Goal: Feedback & Contribution: Submit feedback/report problem

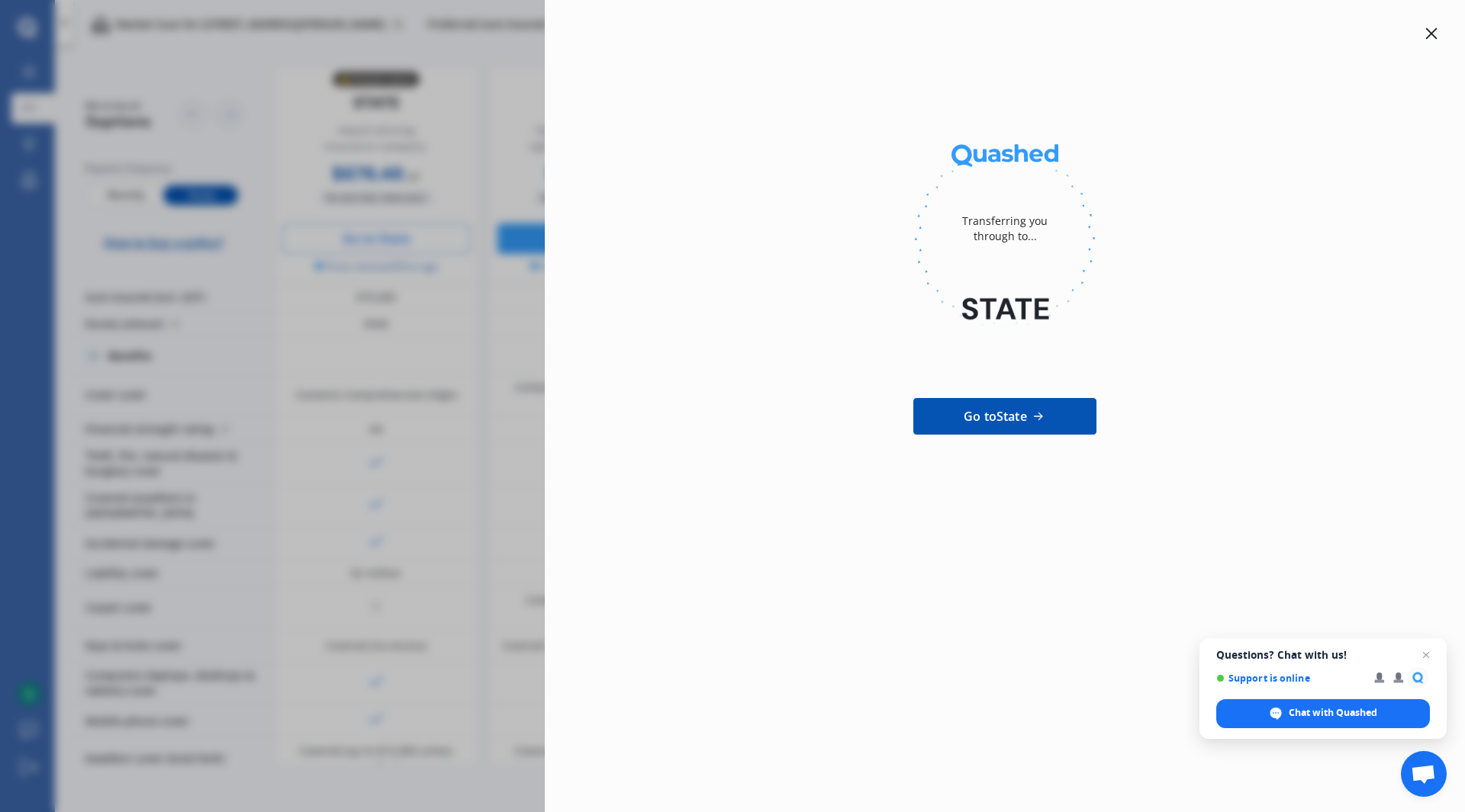
scroll to position [725, 0]
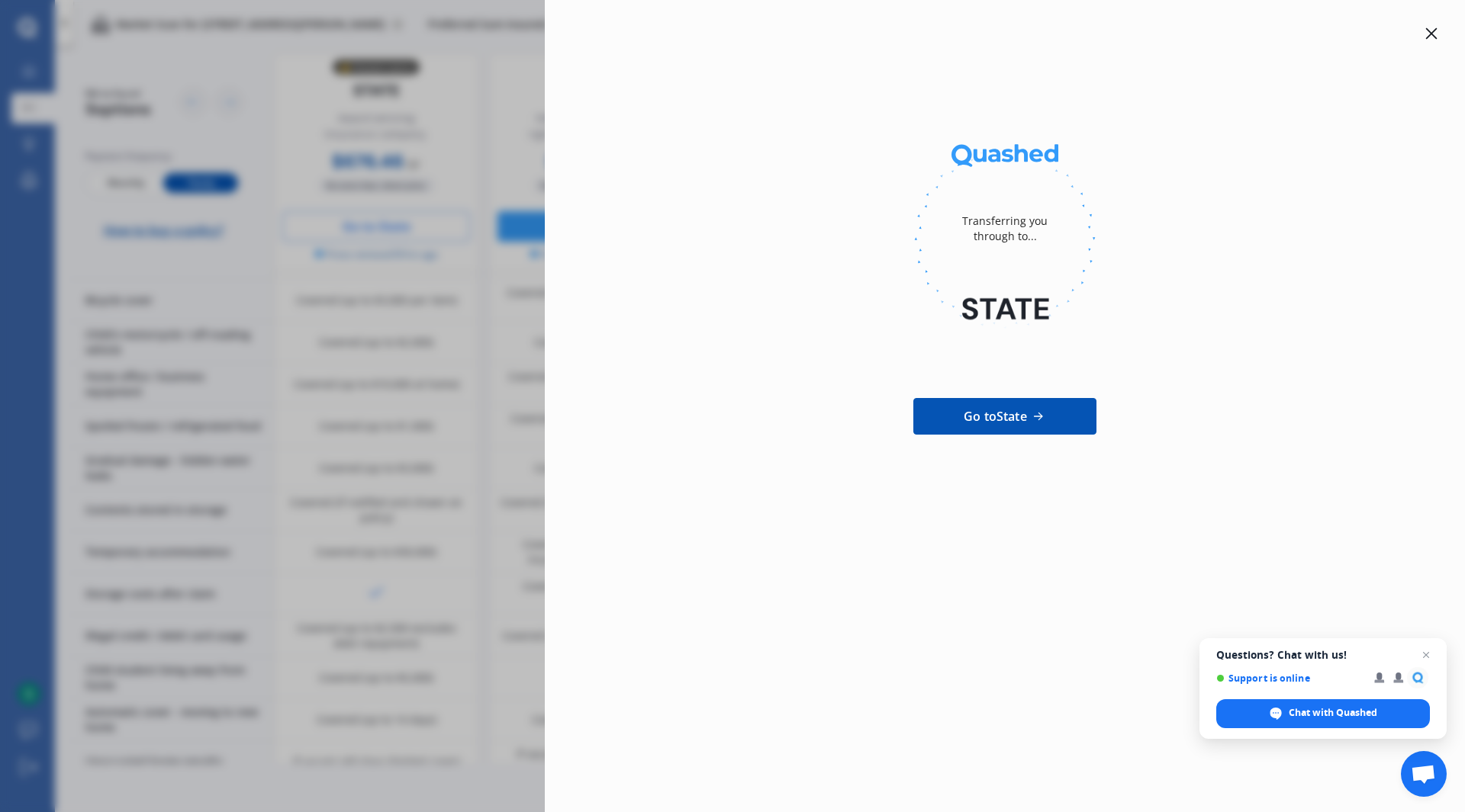
click at [1434, 34] on icon at bounding box center [1431, 34] width 12 height 12
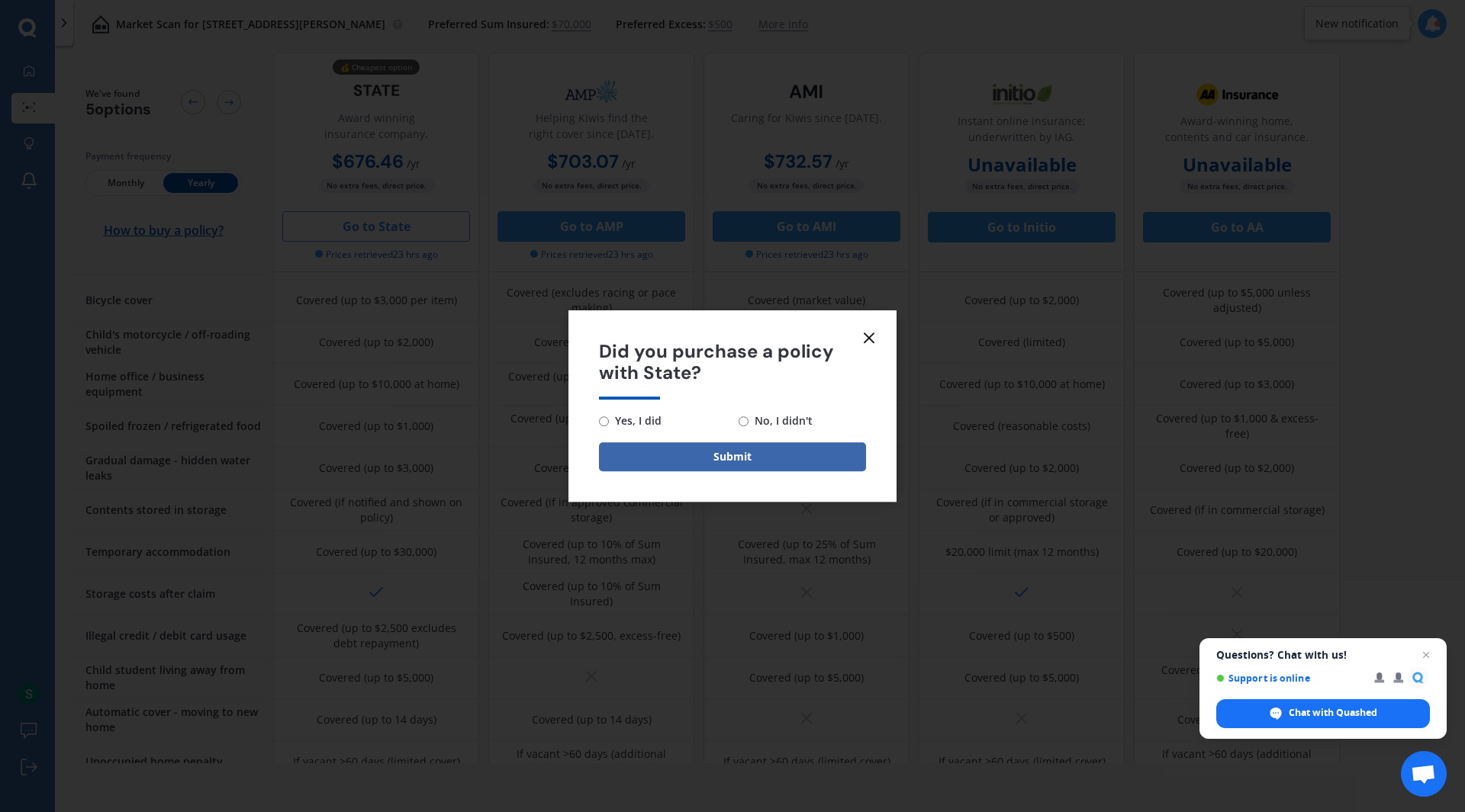
click at [760, 421] on span "No, I didn't" at bounding box center [780, 420] width 64 height 18
click at [748, 421] on input "No, I didn't" at bounding box center [743, 421] width 10 height 10
radio input "true"
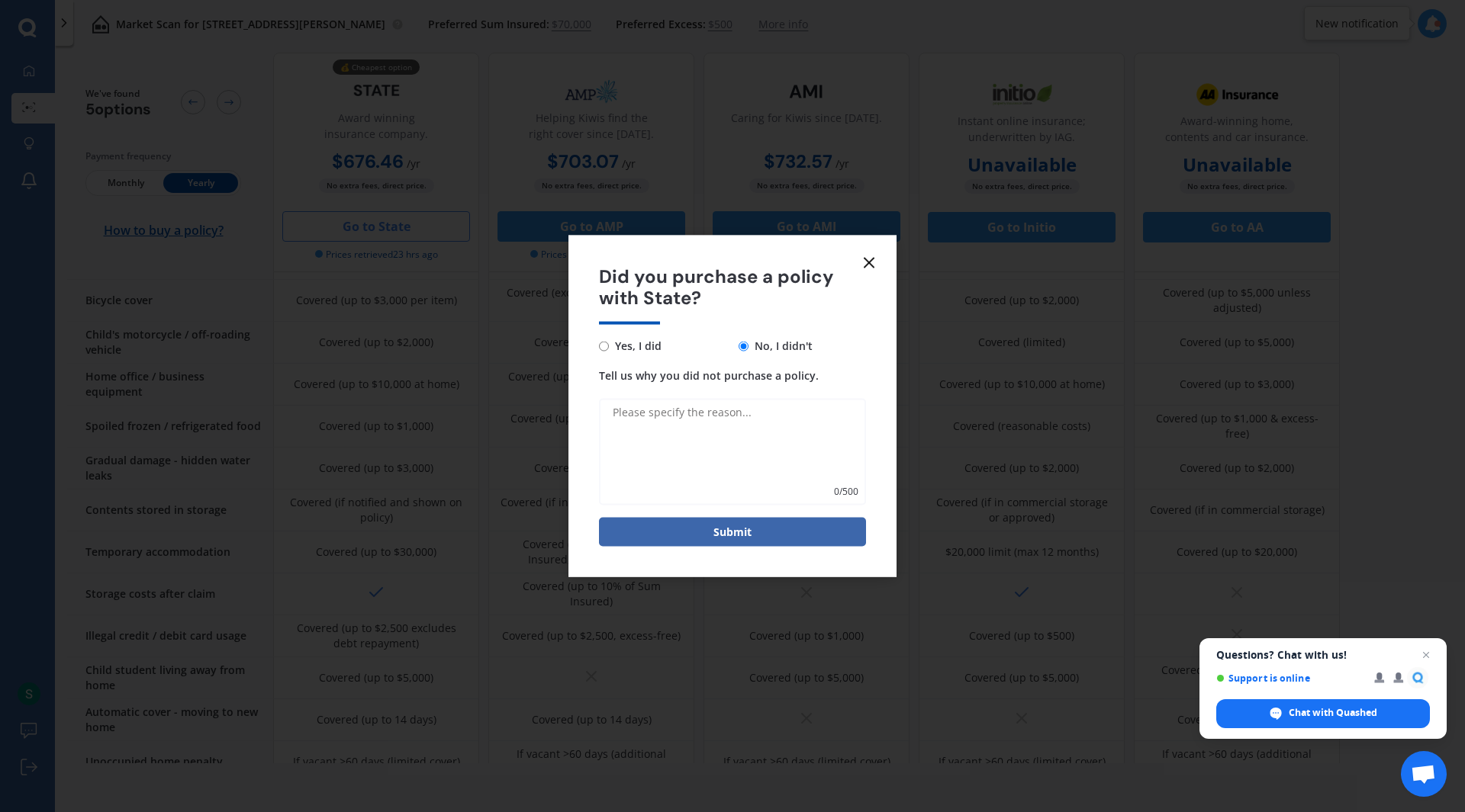
click at [729, 424] on textarea "Tell us why you did not purchase a policy." at bounding box center [732, 452] width 267 height 107
type textarea "Not decided which company yet."
click at [750, 532] on button "Submit" at bounding box center [732, 531] width 267 height 29
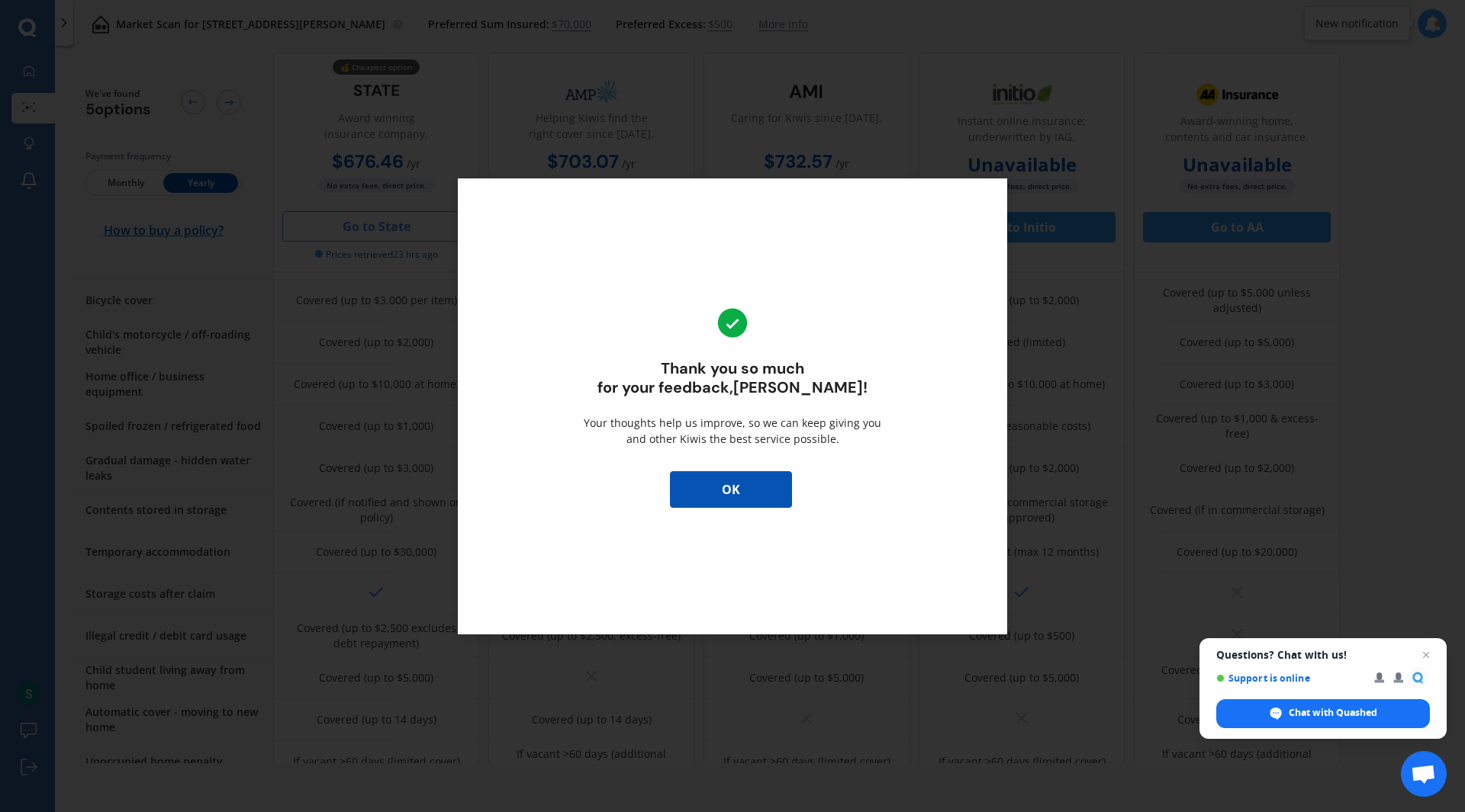
click at [1428, 655] on span "Close chat" at bounding box center [1425, 654] width 18 height 18
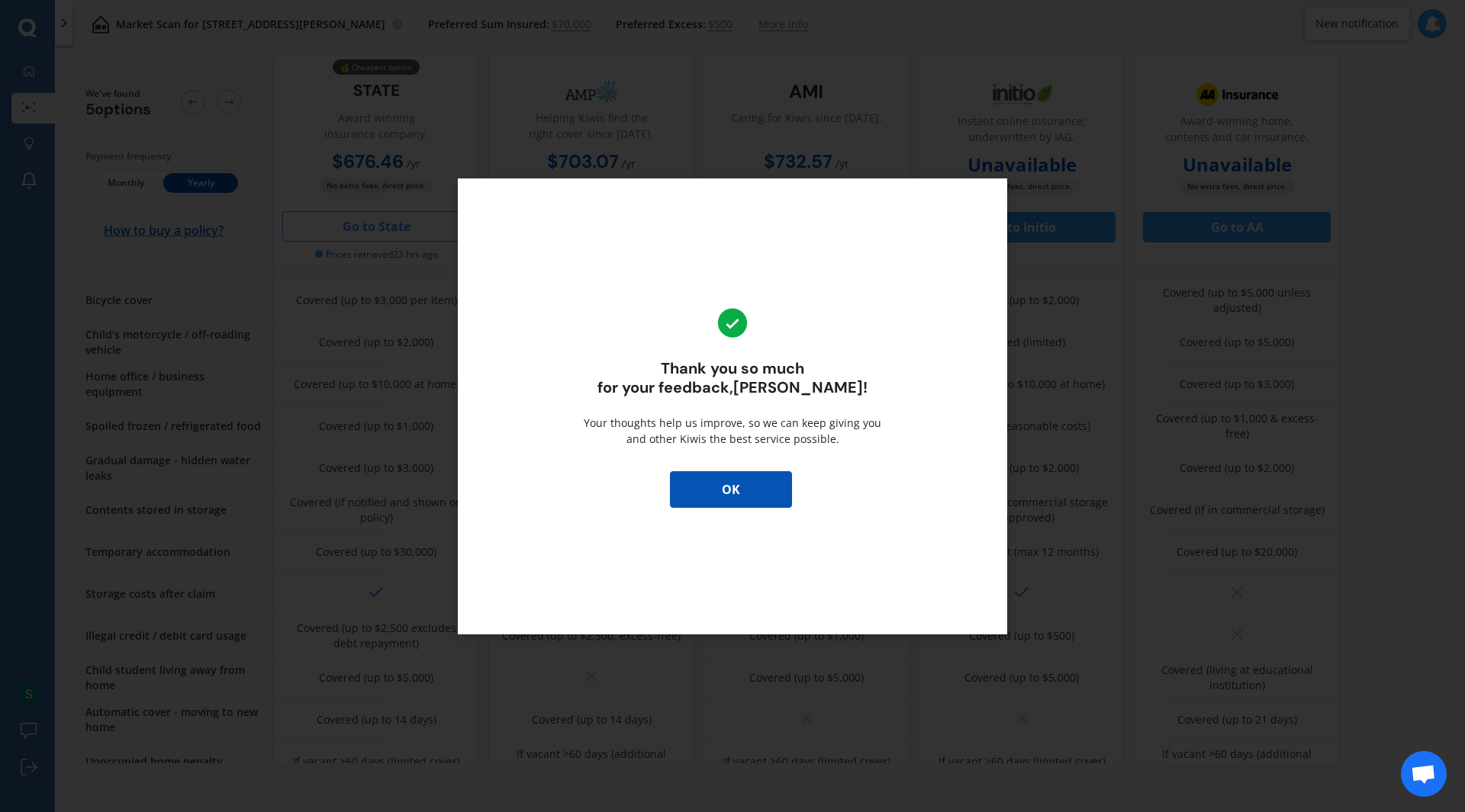
click at [737, 483] on button "OK" at bounding box center [730, 489] width 122 height 37
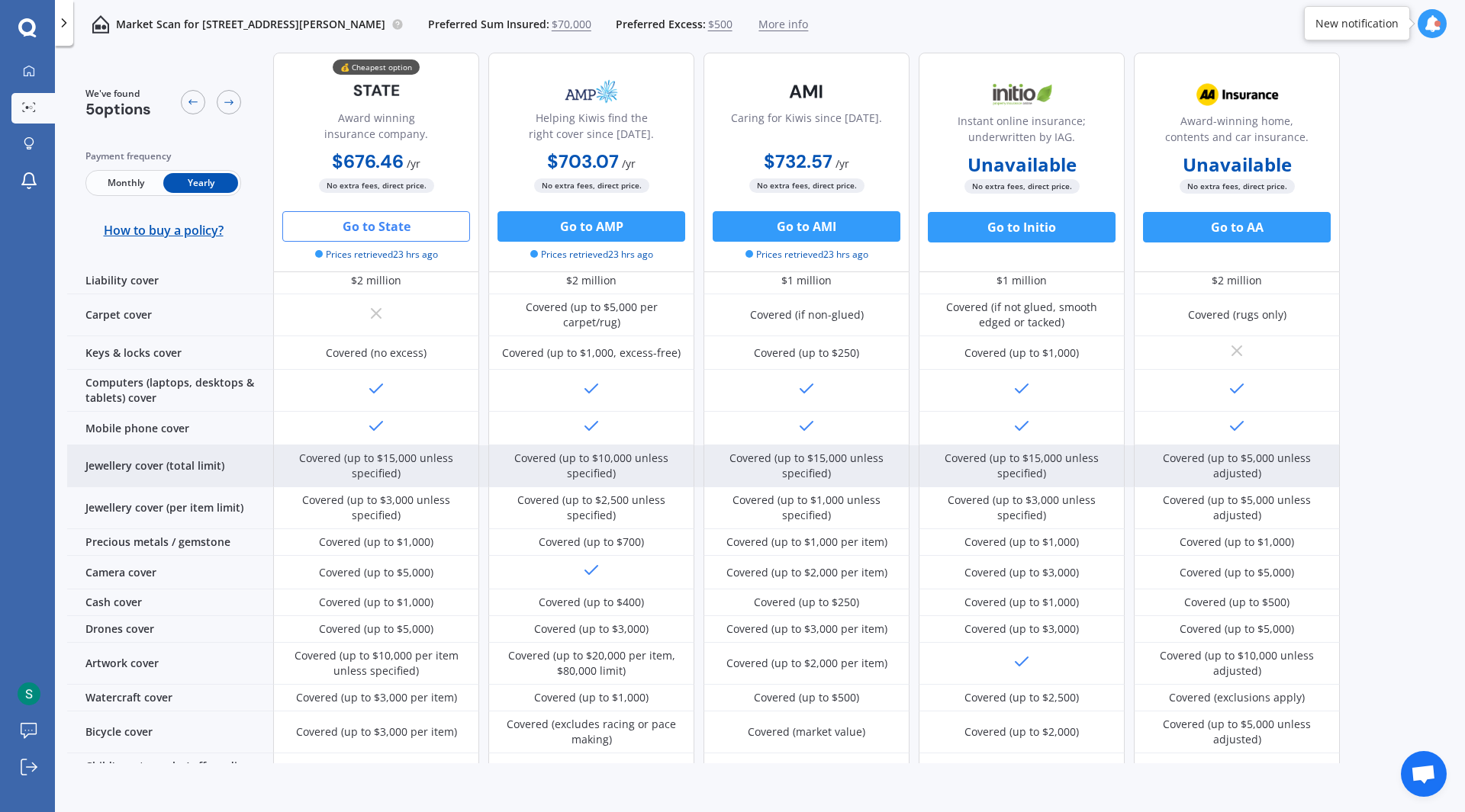
scroll to position [267, 0]
